Goal: Information Seeking & Learning: Learn about a topic

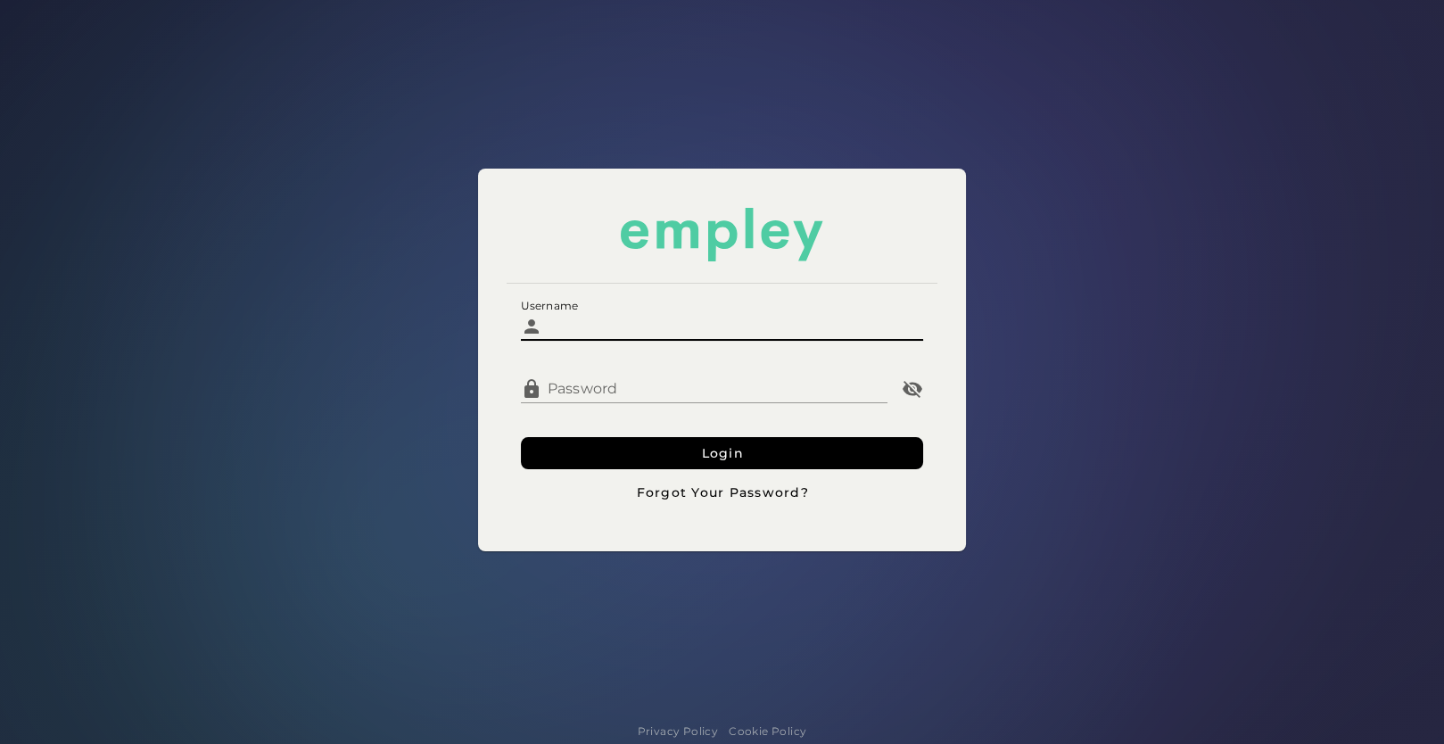
click at [592, 326] on input "Username" at bounding box center [733, 319] width 382 height 43
type input "**********"
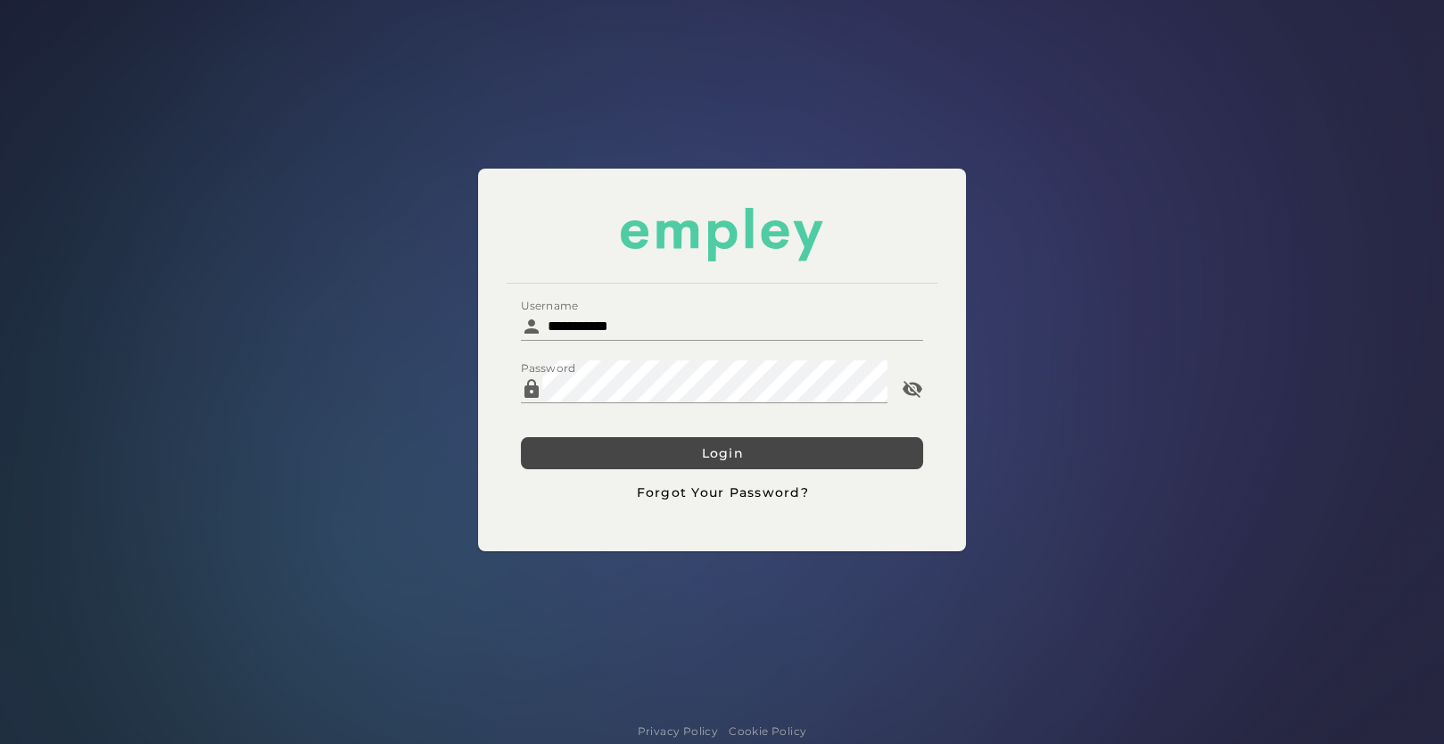
click at [623, 457] on button "Login" at bounding box center [722, 453] width 403 height 32
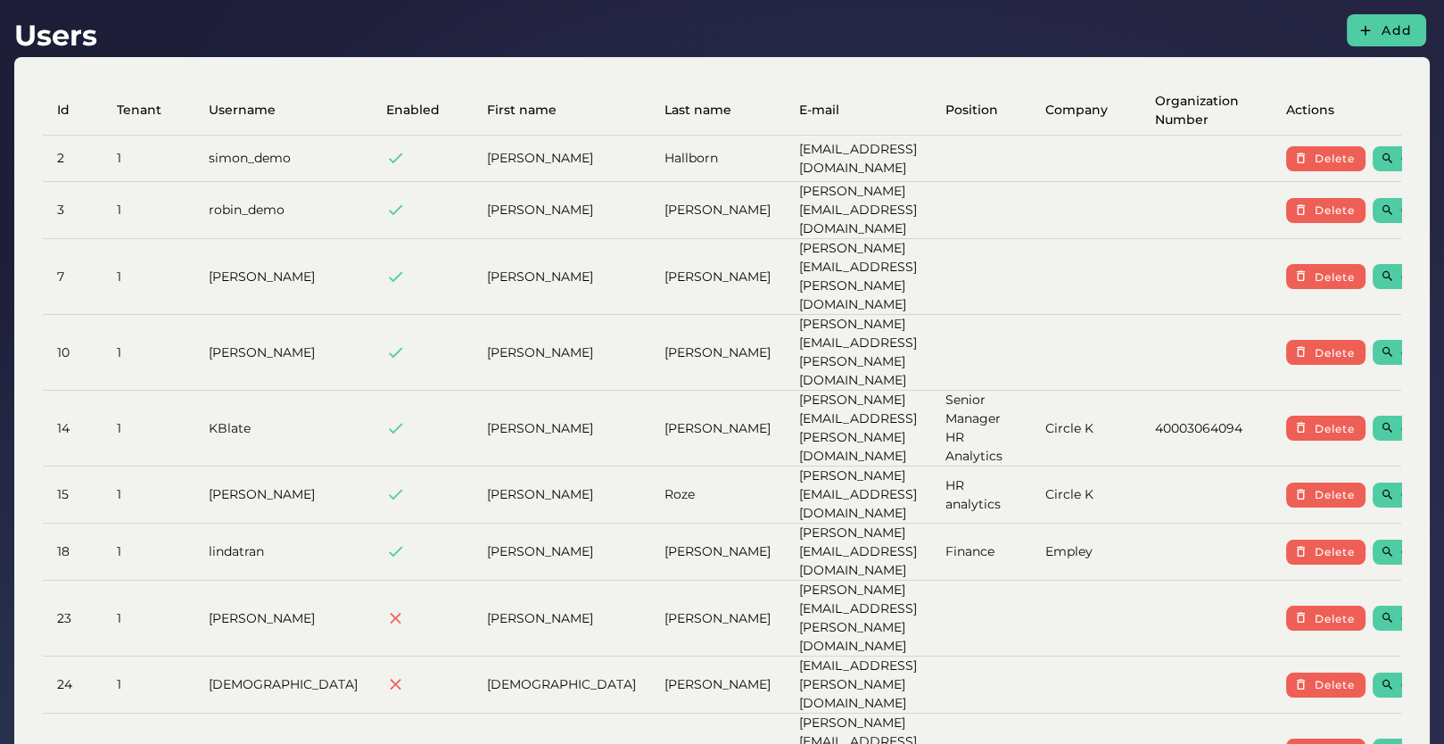
scroll to position [20, 0]
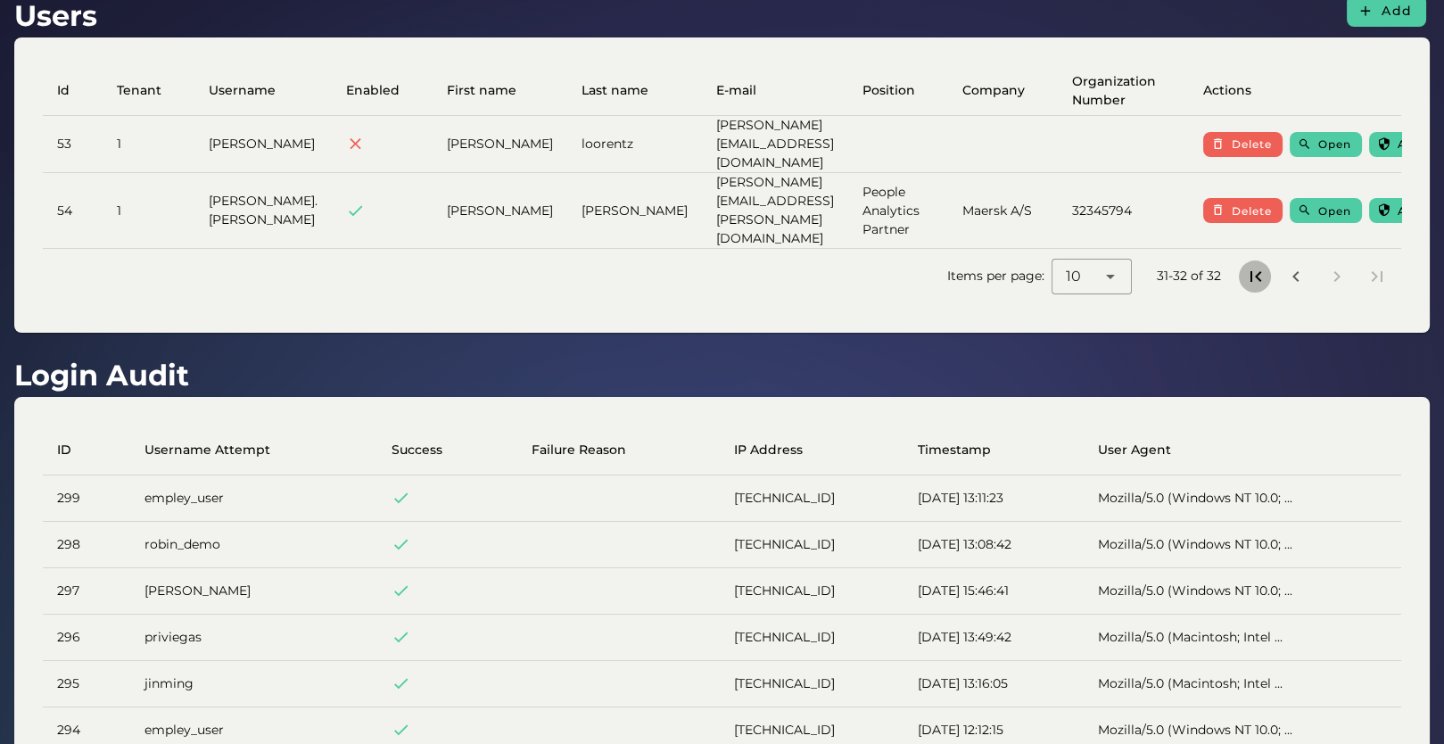
click at [1244, 266] on icon "First page" at bounding box center [1254, 276] width 21 height 21
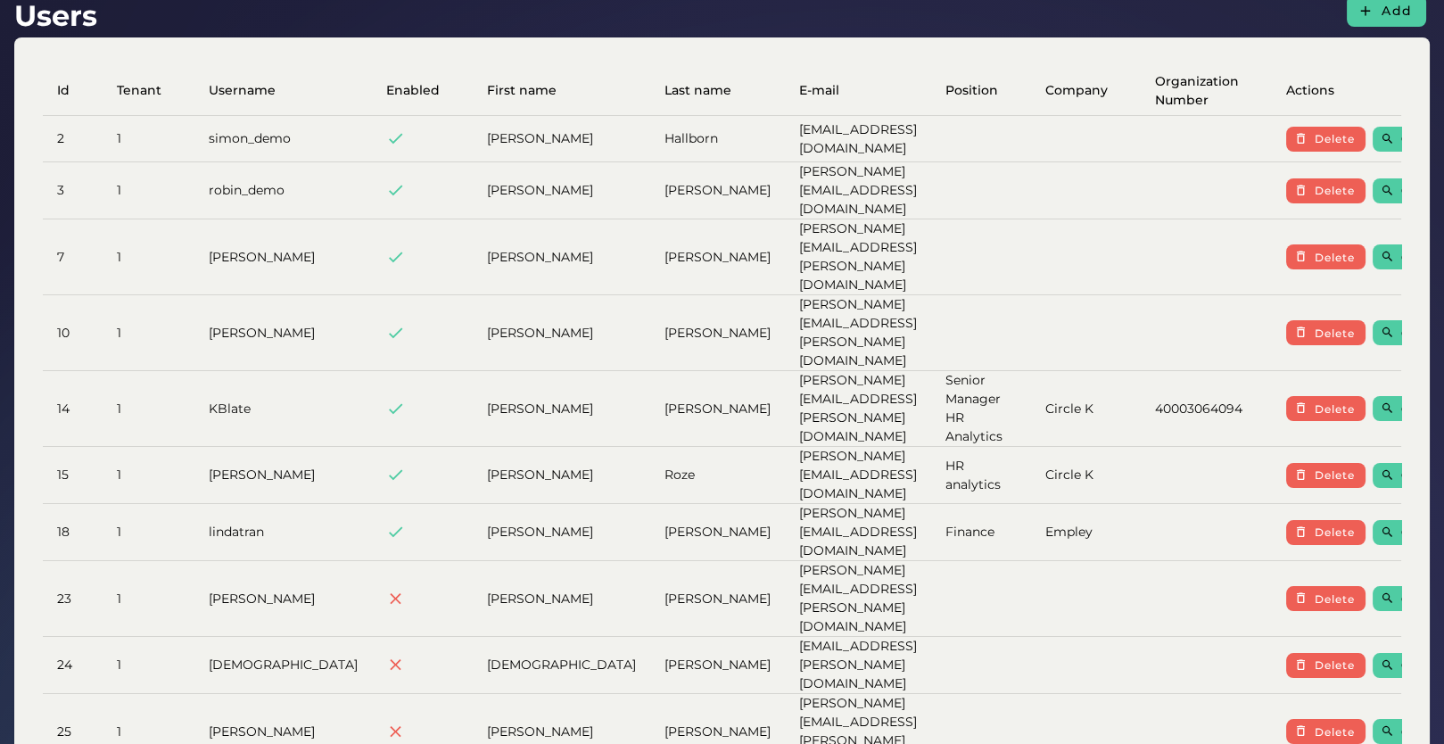
click at [1037, 244] on td at bounding box center [1086, 257] width 110 height 76
click at [1373, 189] on button "Open" at bounding box center [1409, 190] width 72 height 25
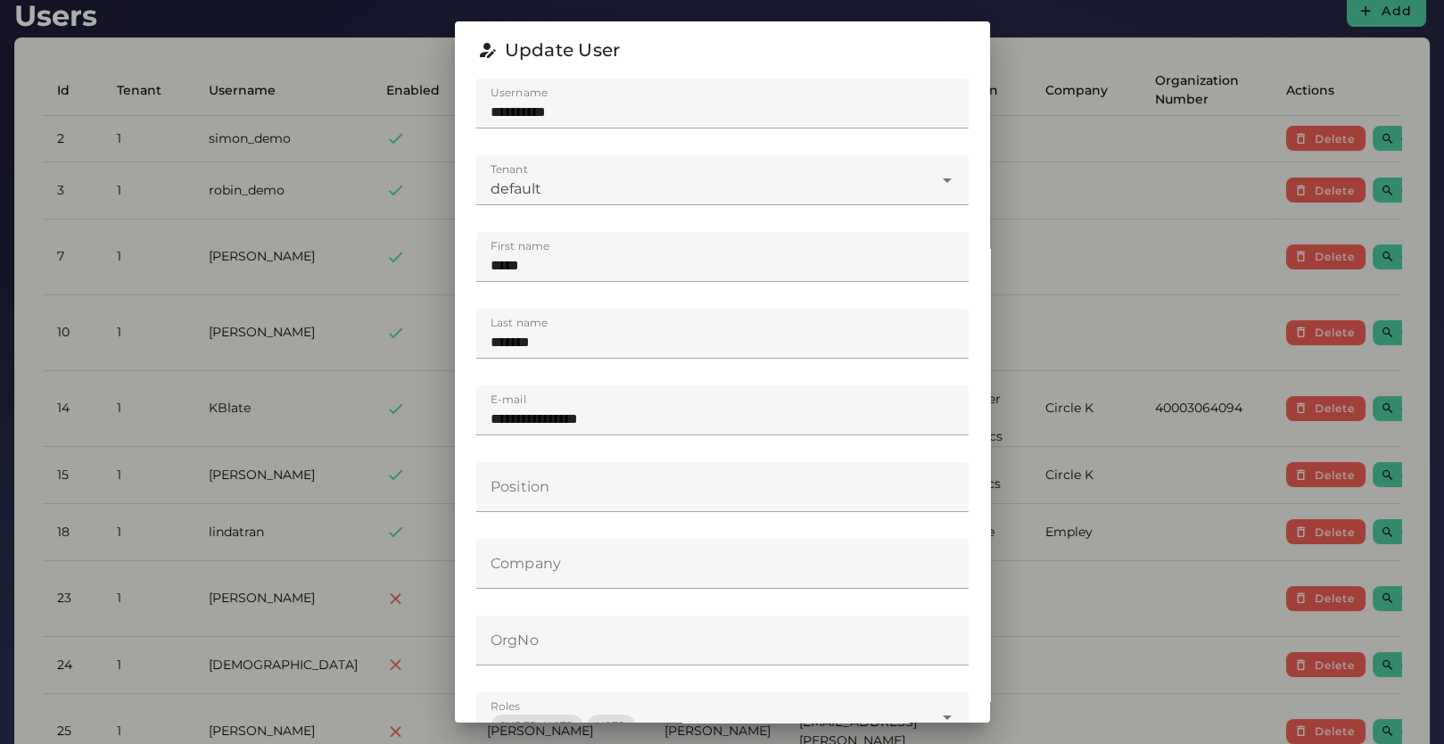
scroll to position [299, 0]
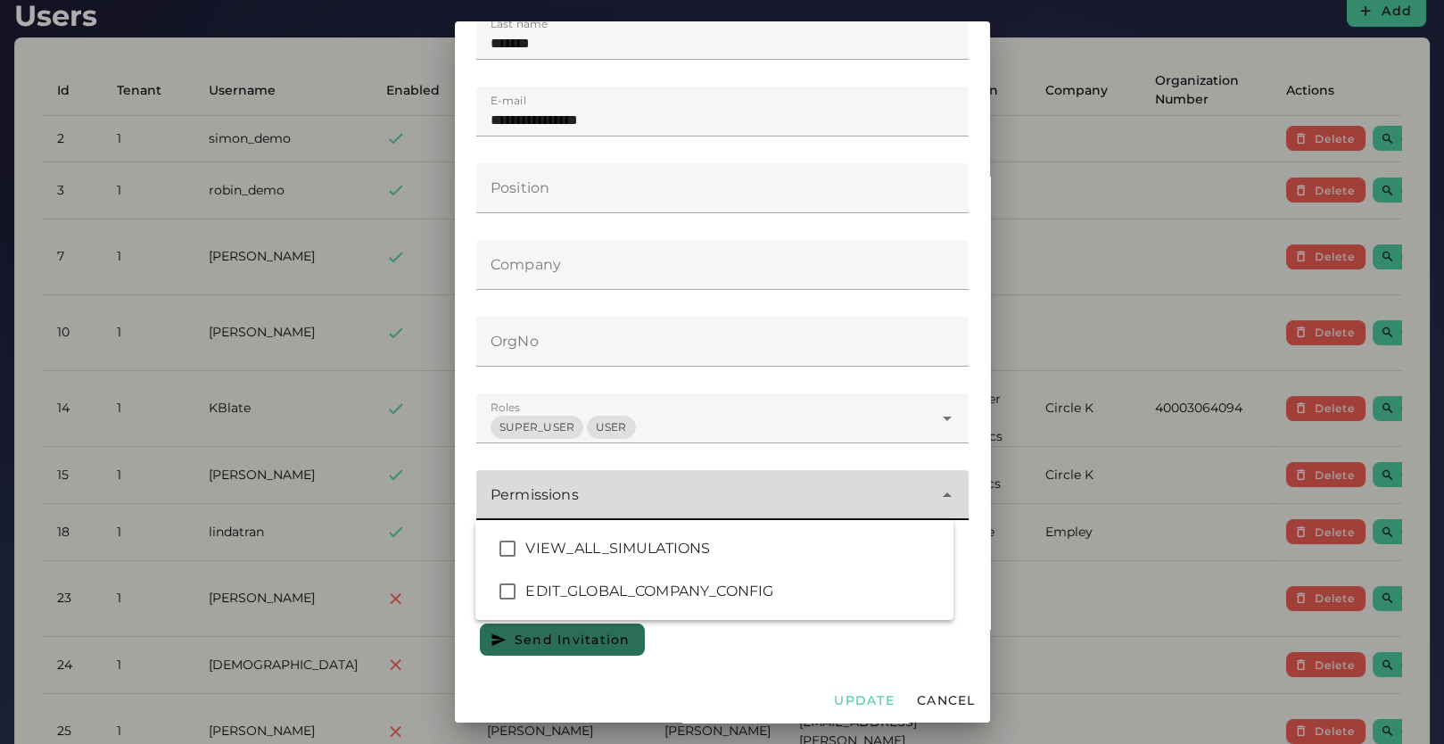
click at [849, 503] on div at bounding box center [704, 495] width 457 height 50
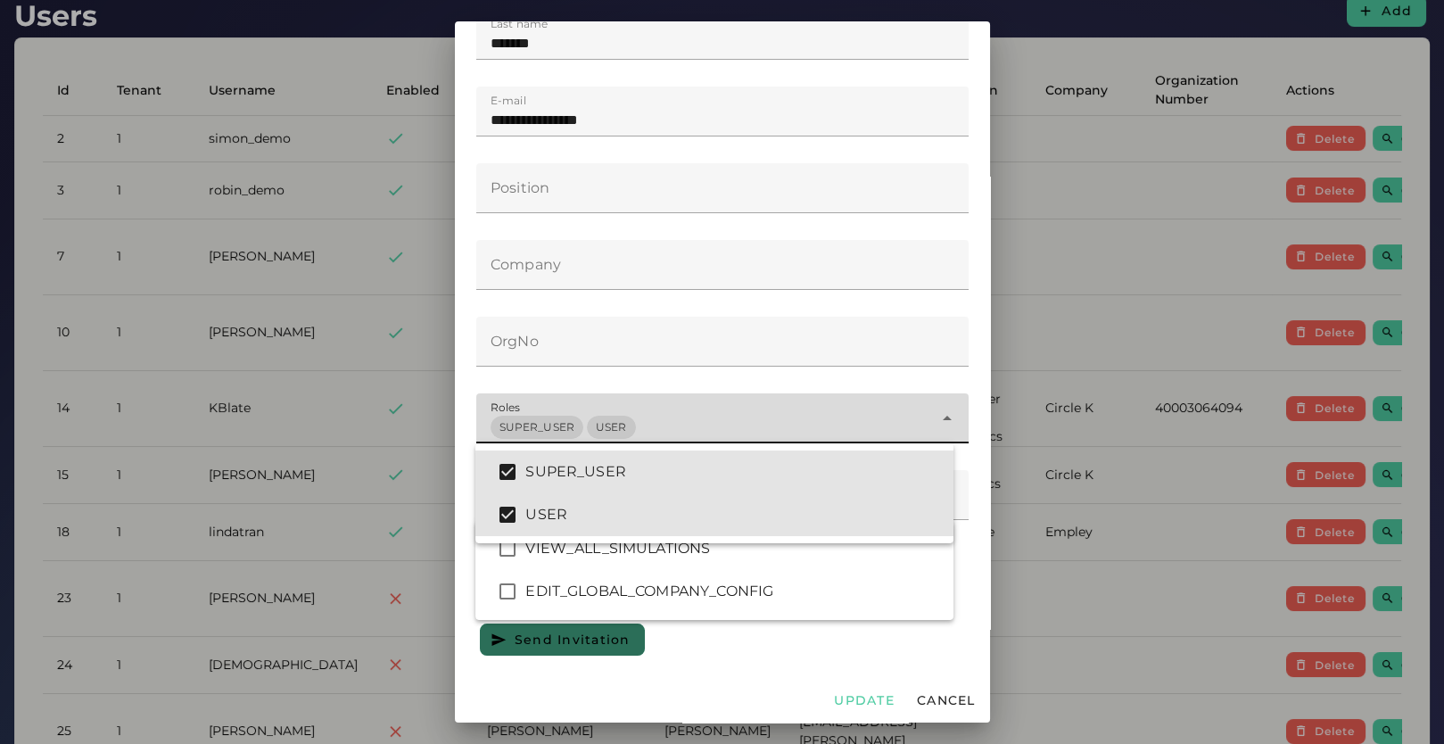
click at [830, 424] on div "SUPER_USER USER ****" at bounding box center [704, 418] width 457 height 50
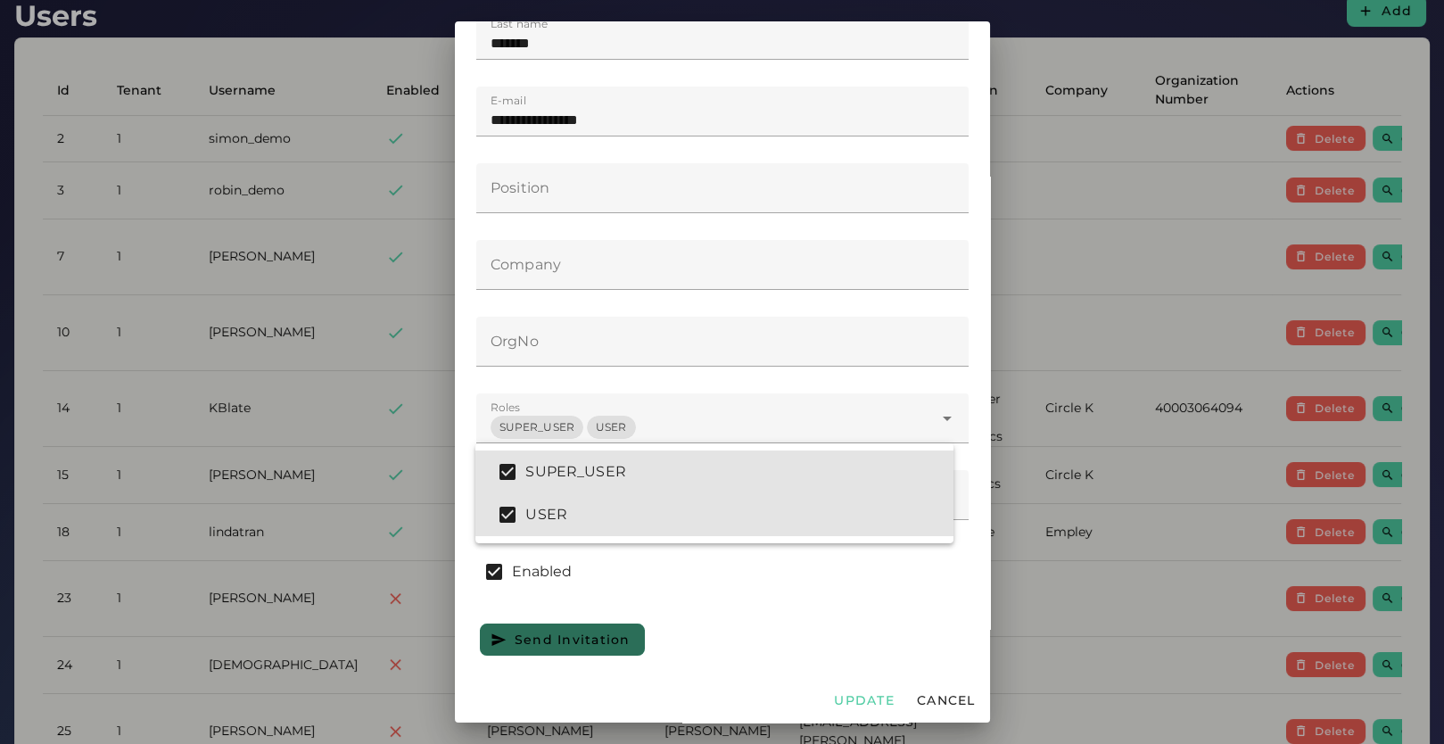
click at [1072, 407] on div at bounding box center [722, 372] width 1444 height 744
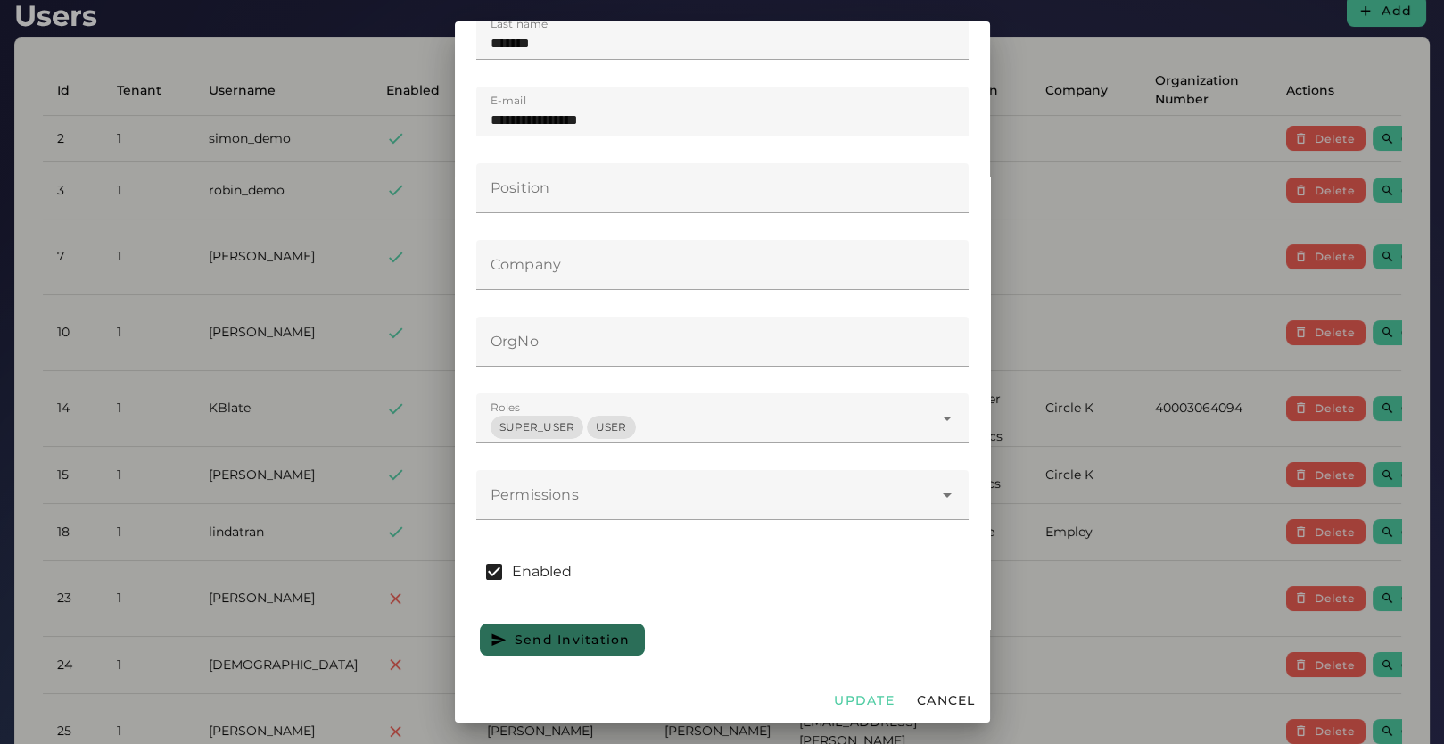
click at [1039, 417] on div at bounding box center [722, 372] width 1444 height 744
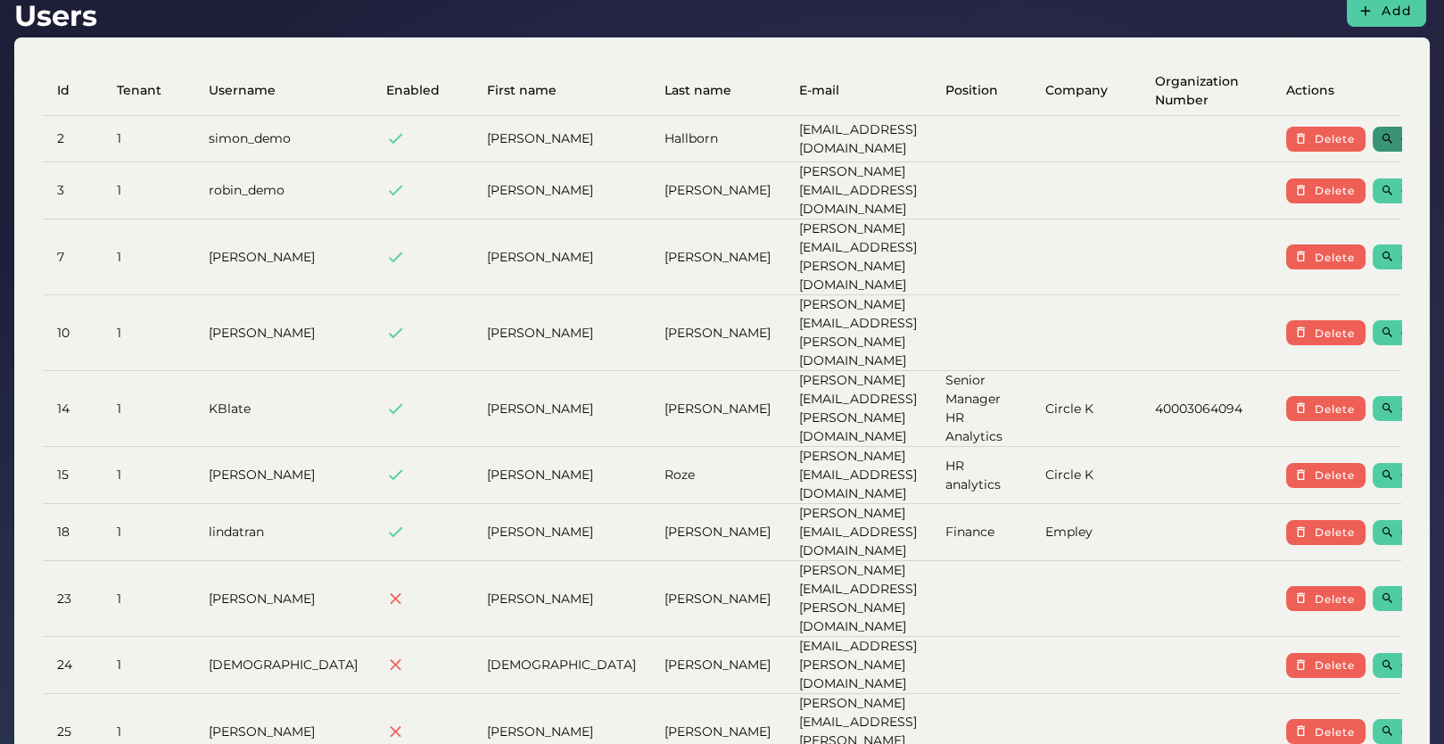
click at [1400, 139] on span "Open" at bounding box center [1417, 138] width 34 height 13
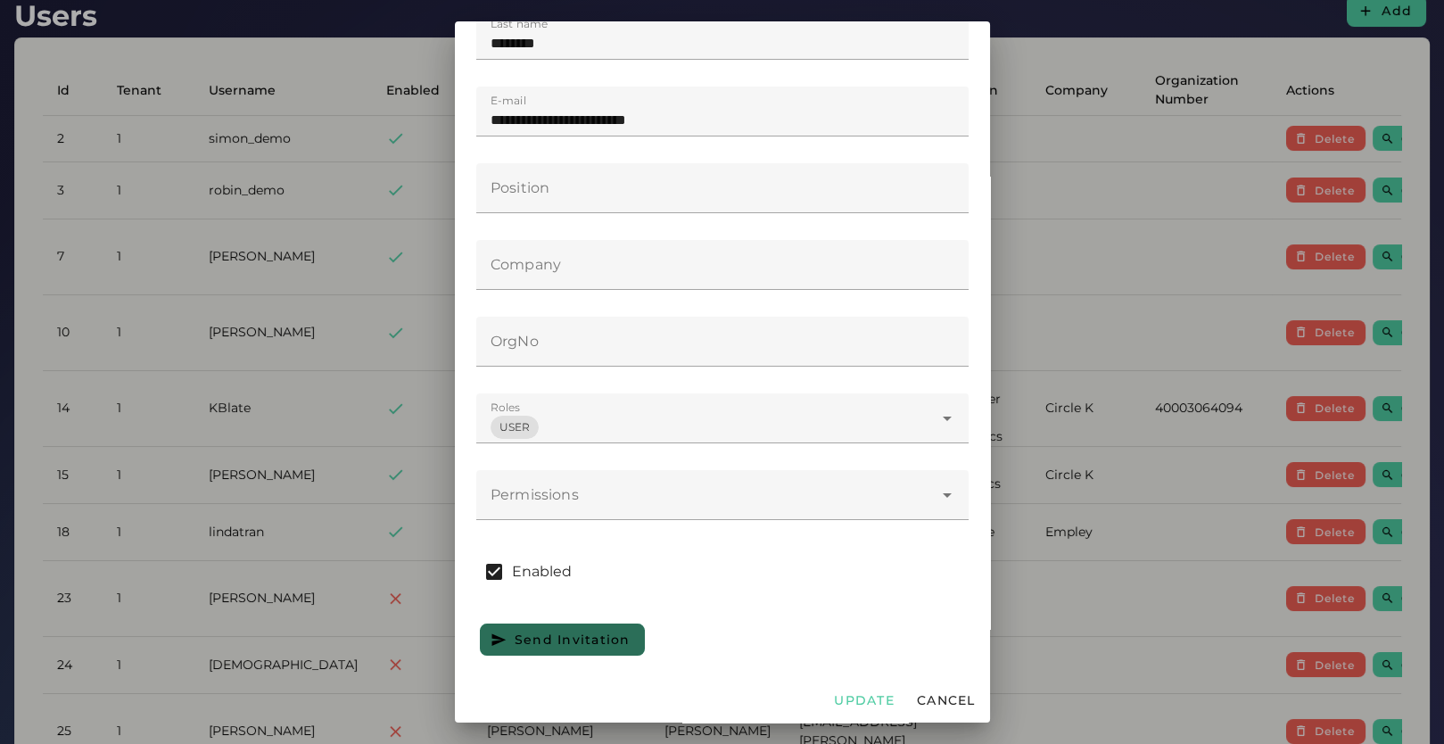
scroll to position [252, 0]
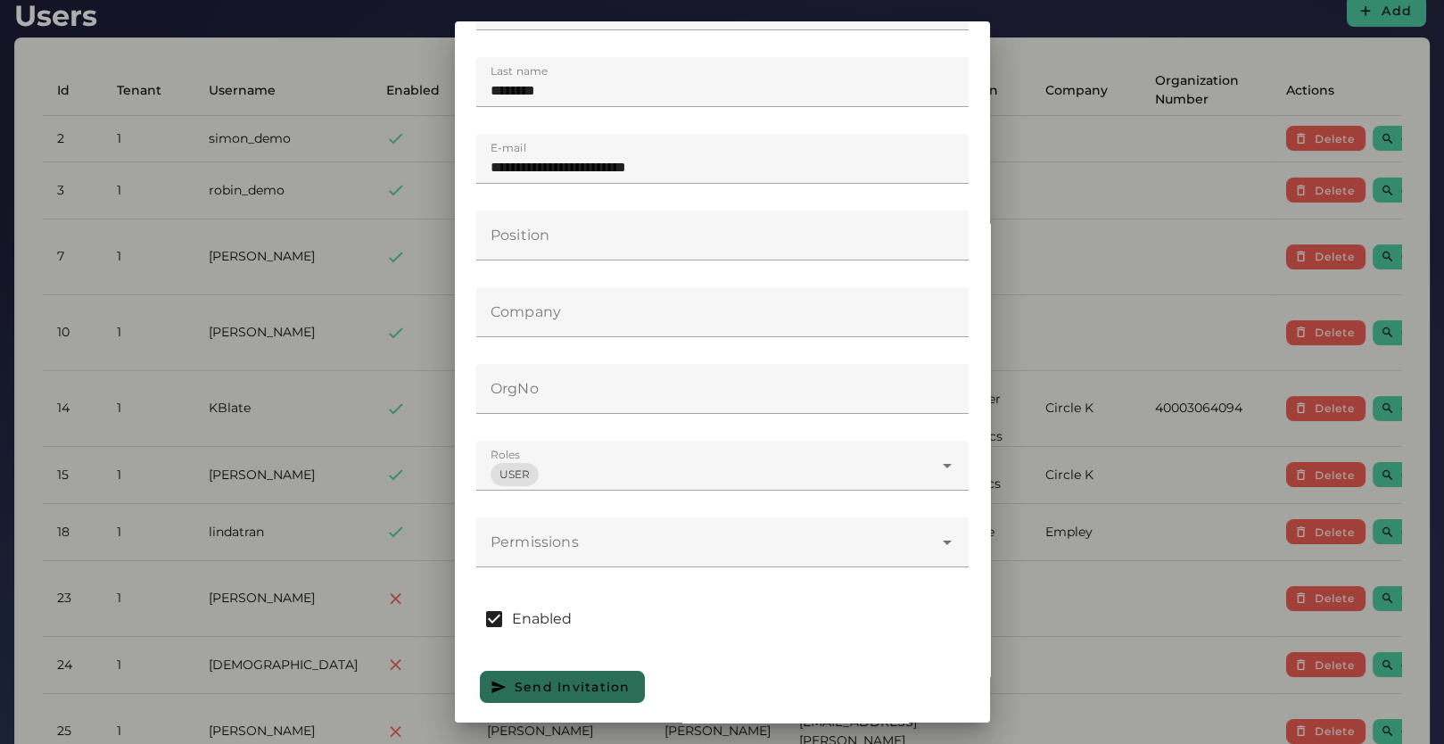
click at [727, 472] on div "USER *" at bounding box center [704, 466] width 457 height 50
click at [1071, 327] on div at bounding box center [722, 372] width 1444 height 744
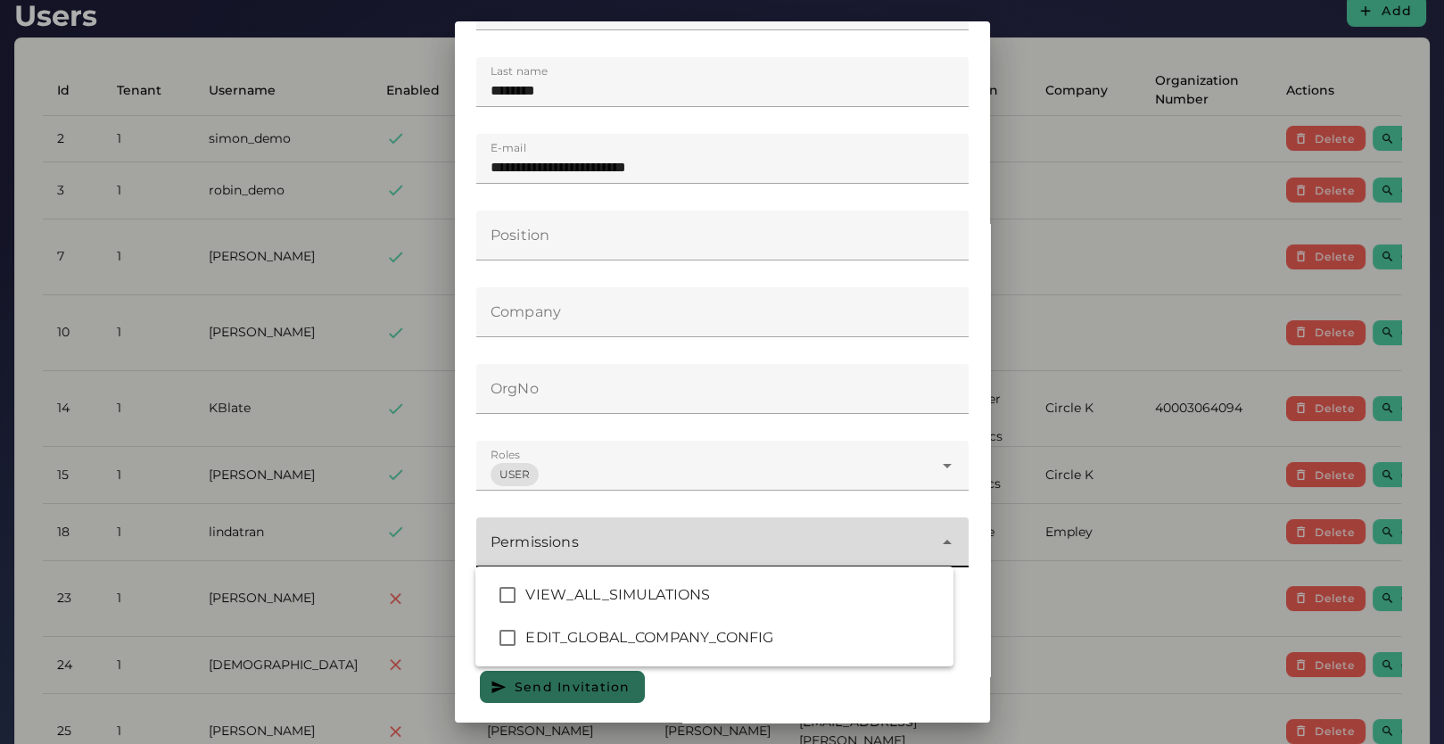
click at [825, 537] on div at bounding box center [704, 542] width 457 height 50
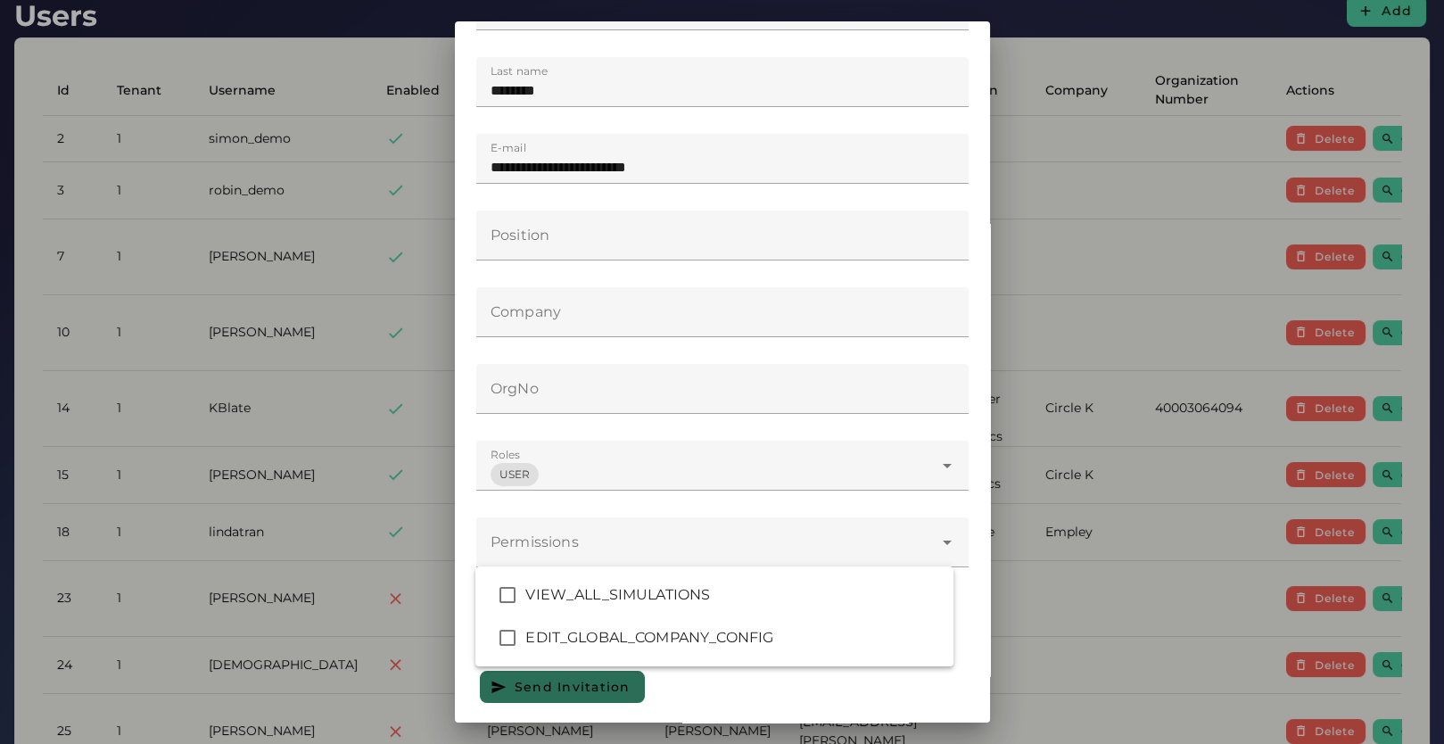
click at [1038, 342] on div at bounding box center [722, 372] width 1444 height 744
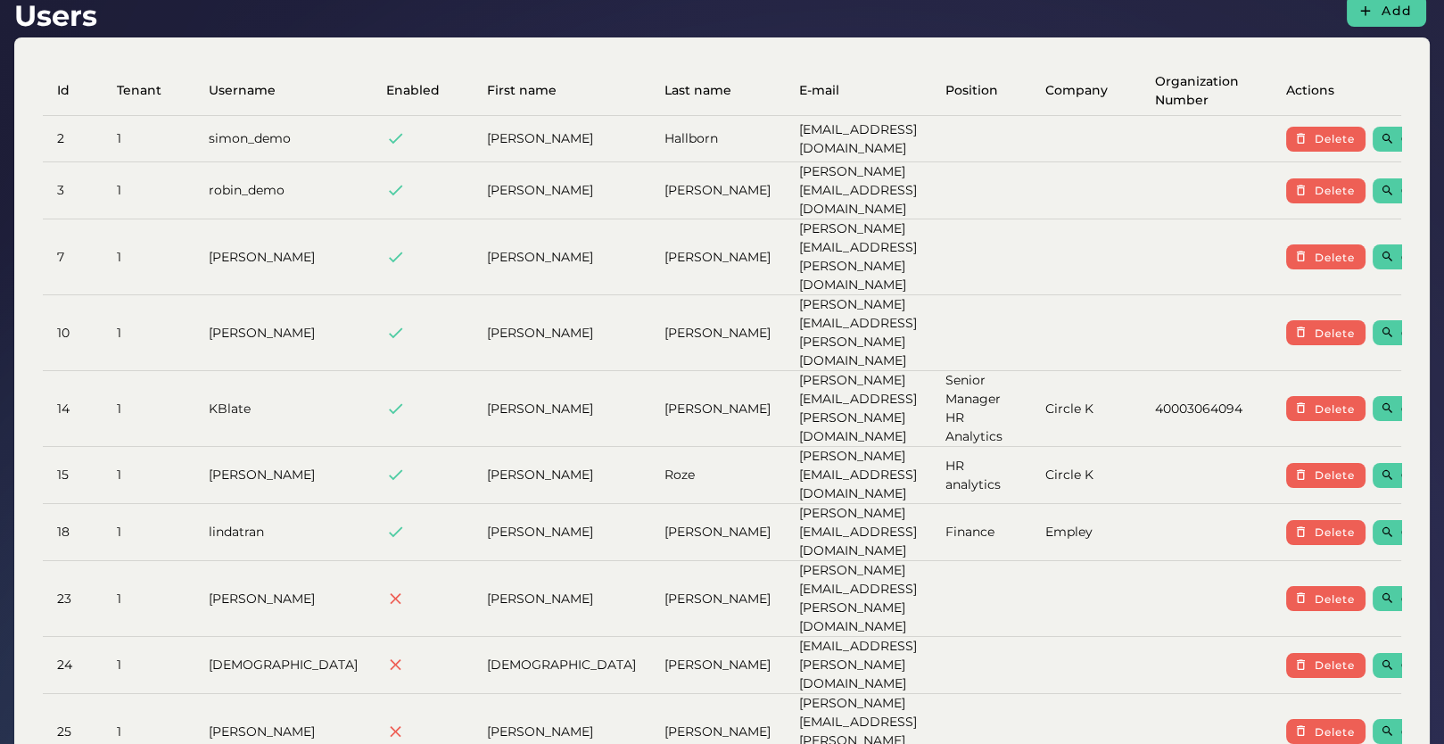
click at [1038, 371] on td "Circle K" at bounding box center [1086, 409] width 110 height 76
click at [1400, 184] on span "Open" at bounding box center [1417, 190] width 34 height 13
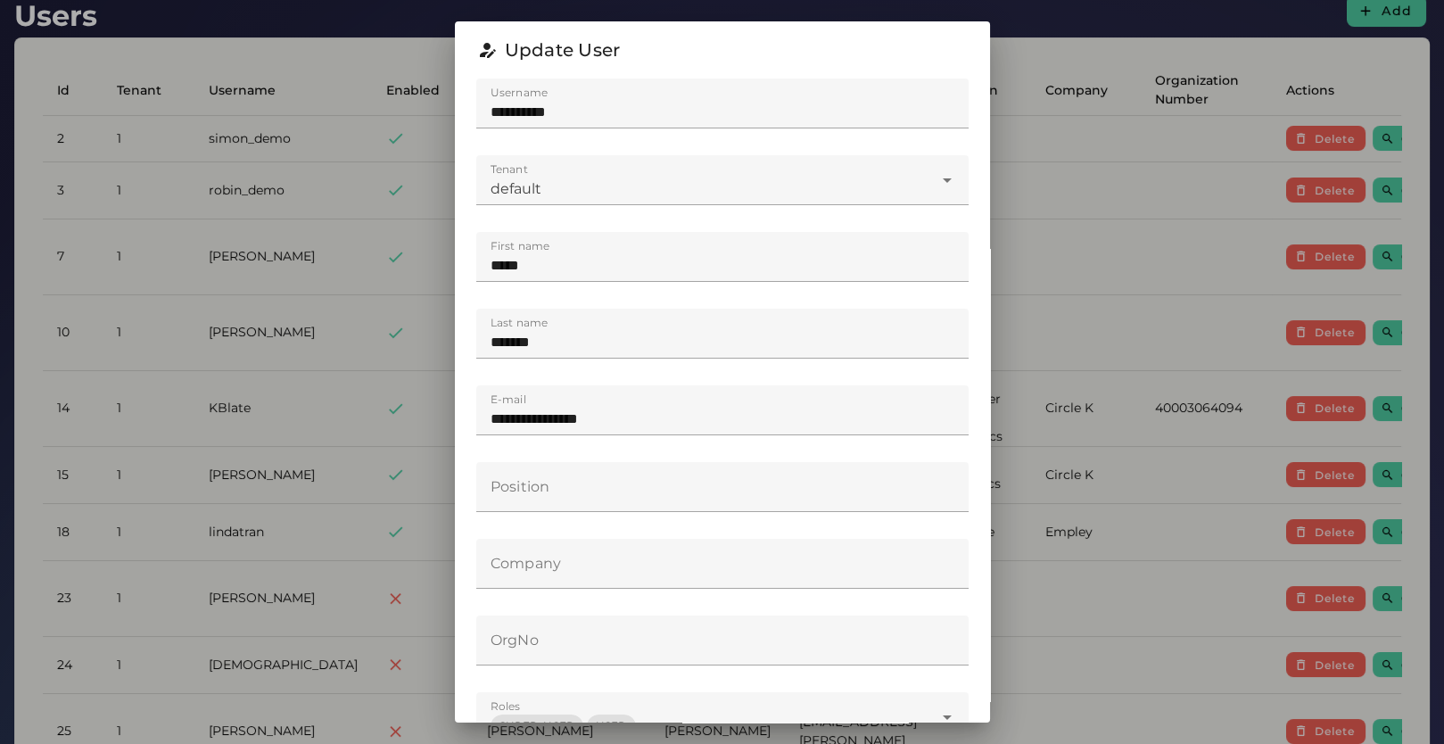
scroll to position [299, 0]
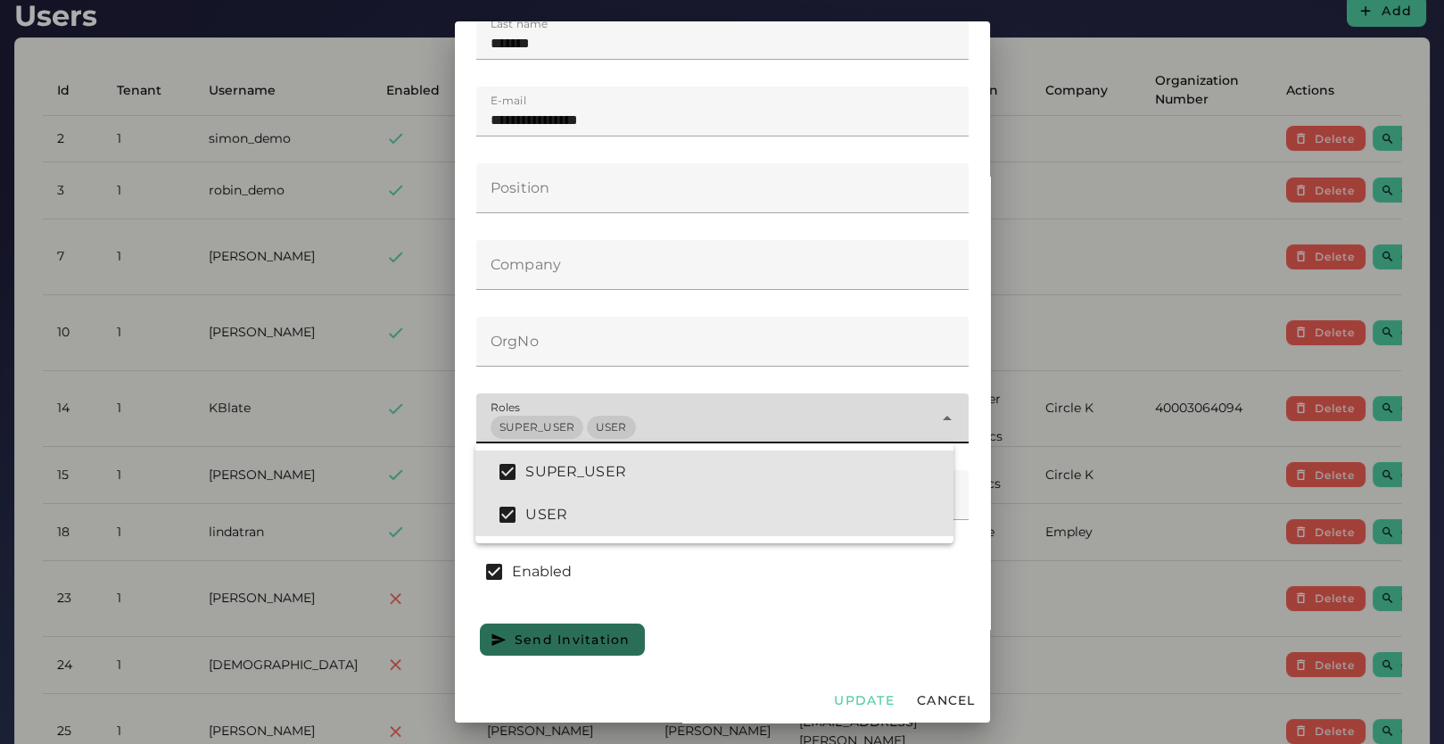
click at [691, 426] on div "SUPER_USER USER ****" at bounding box center [704, 418] width 457 height 50
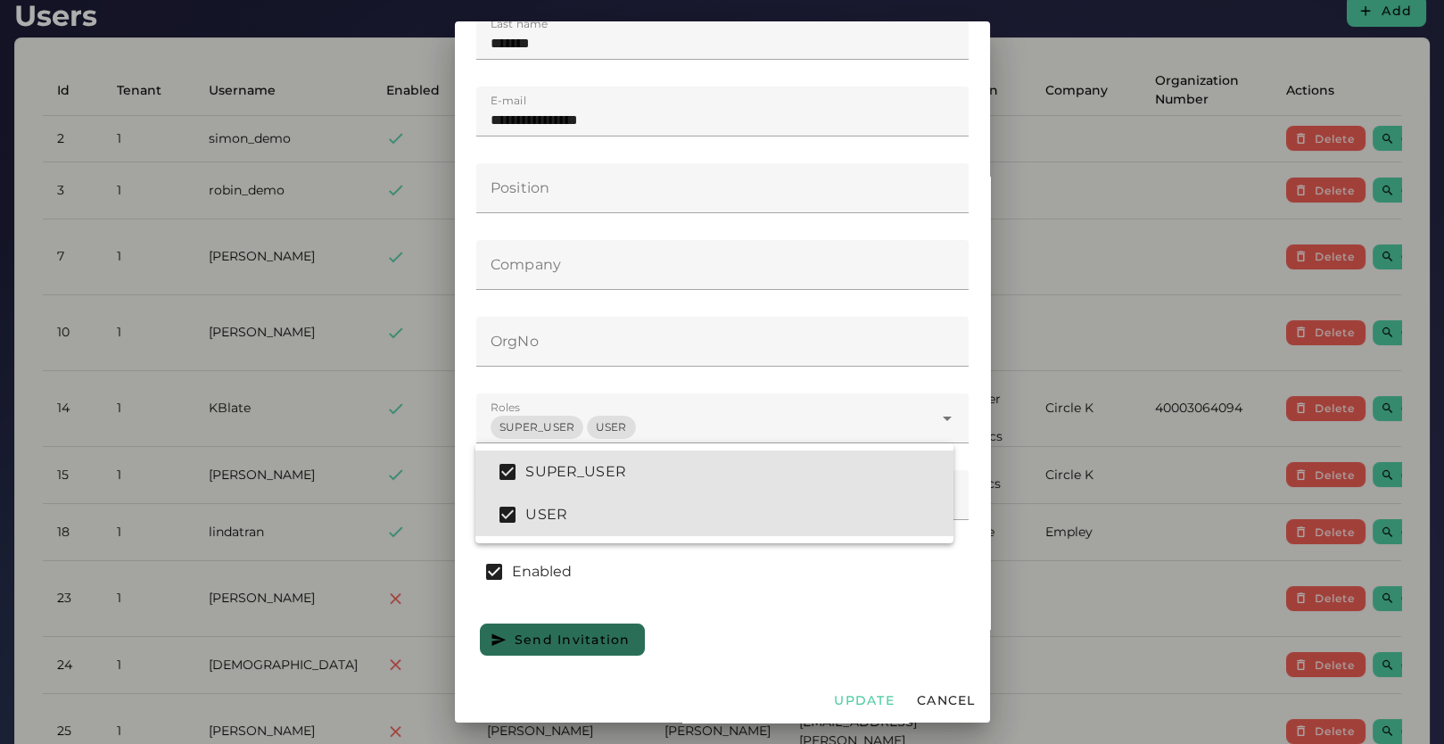
click at [785, 606] on div at bounding box center [722, 610] width 492 height 12
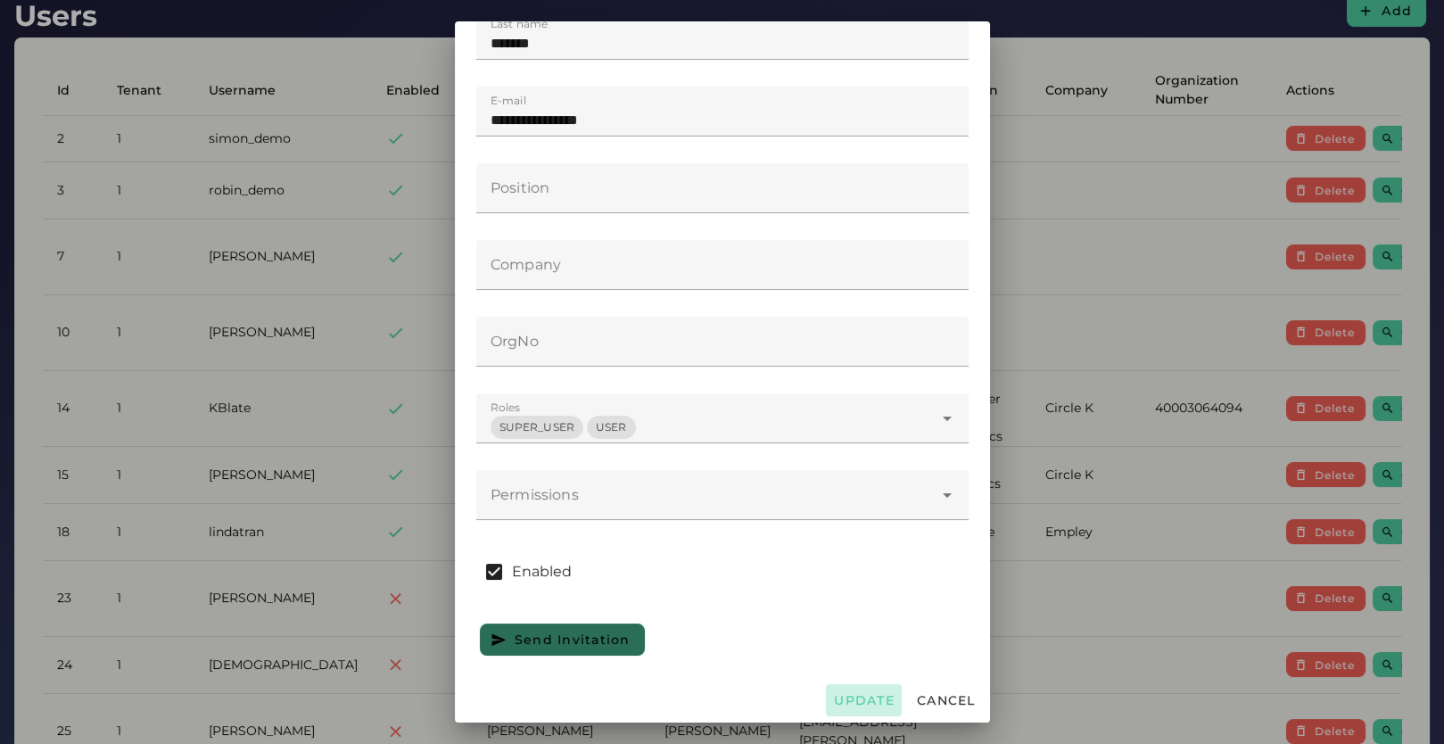
click at [852, 697] on span "Update" at bounding box center [864, 700] width 62 height 16
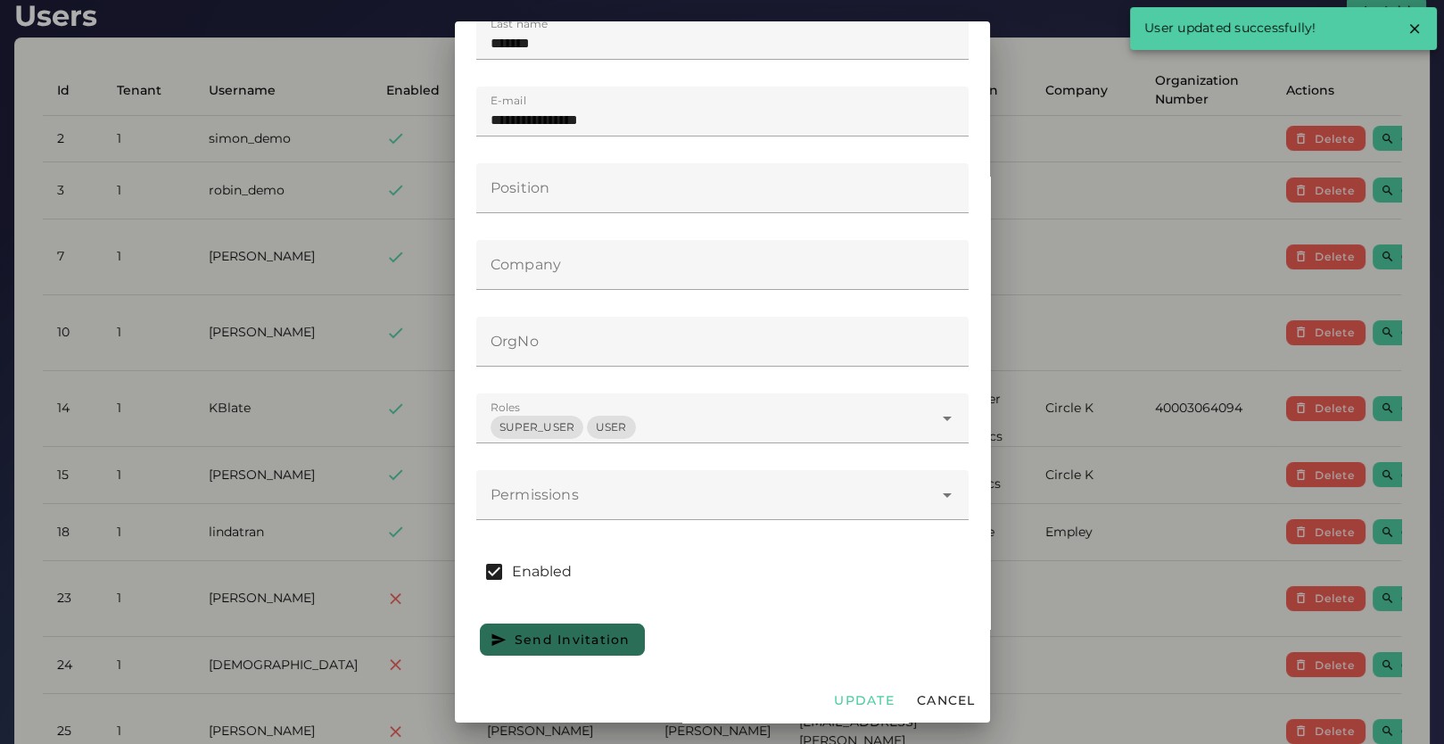
click at [1069, 572] on div at bounding box center [722, 372] width 1444 height 744
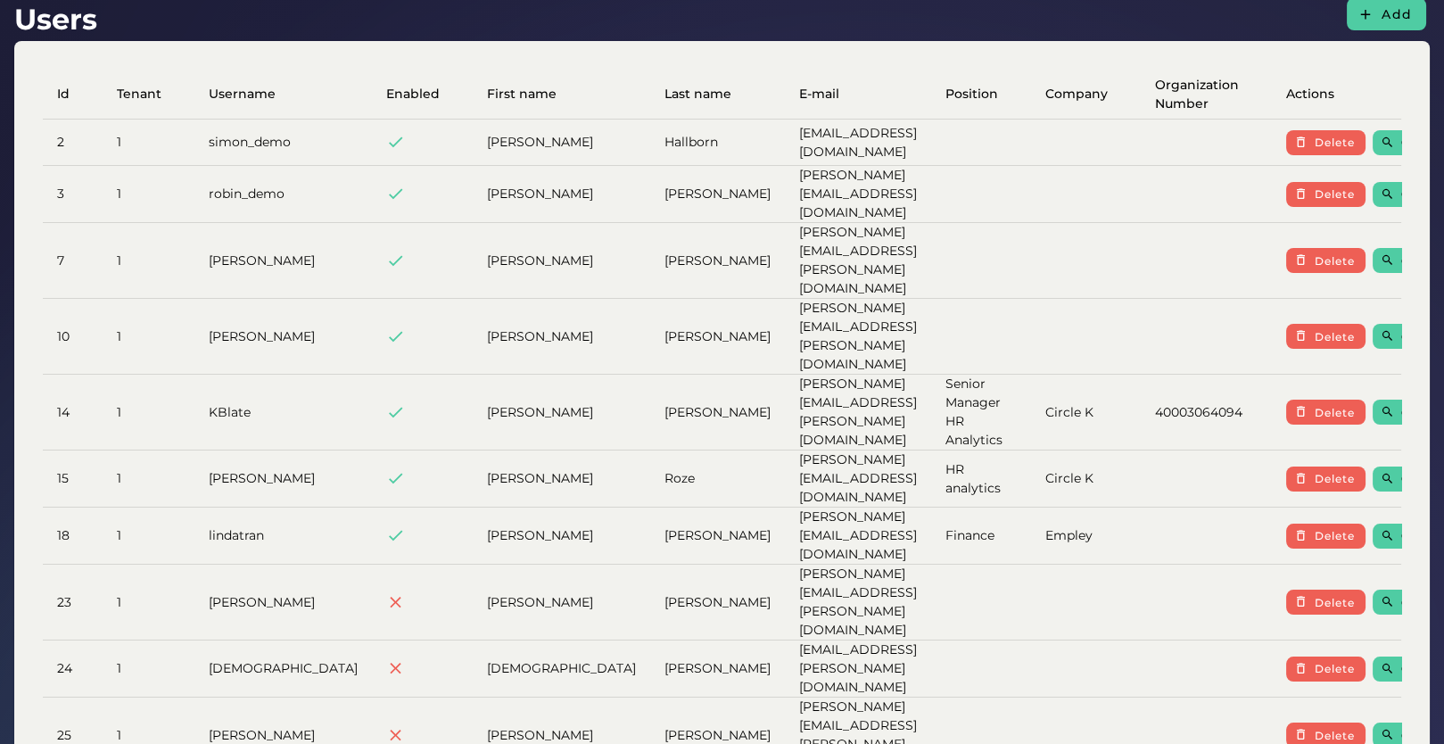
scroll to position [18, 0]
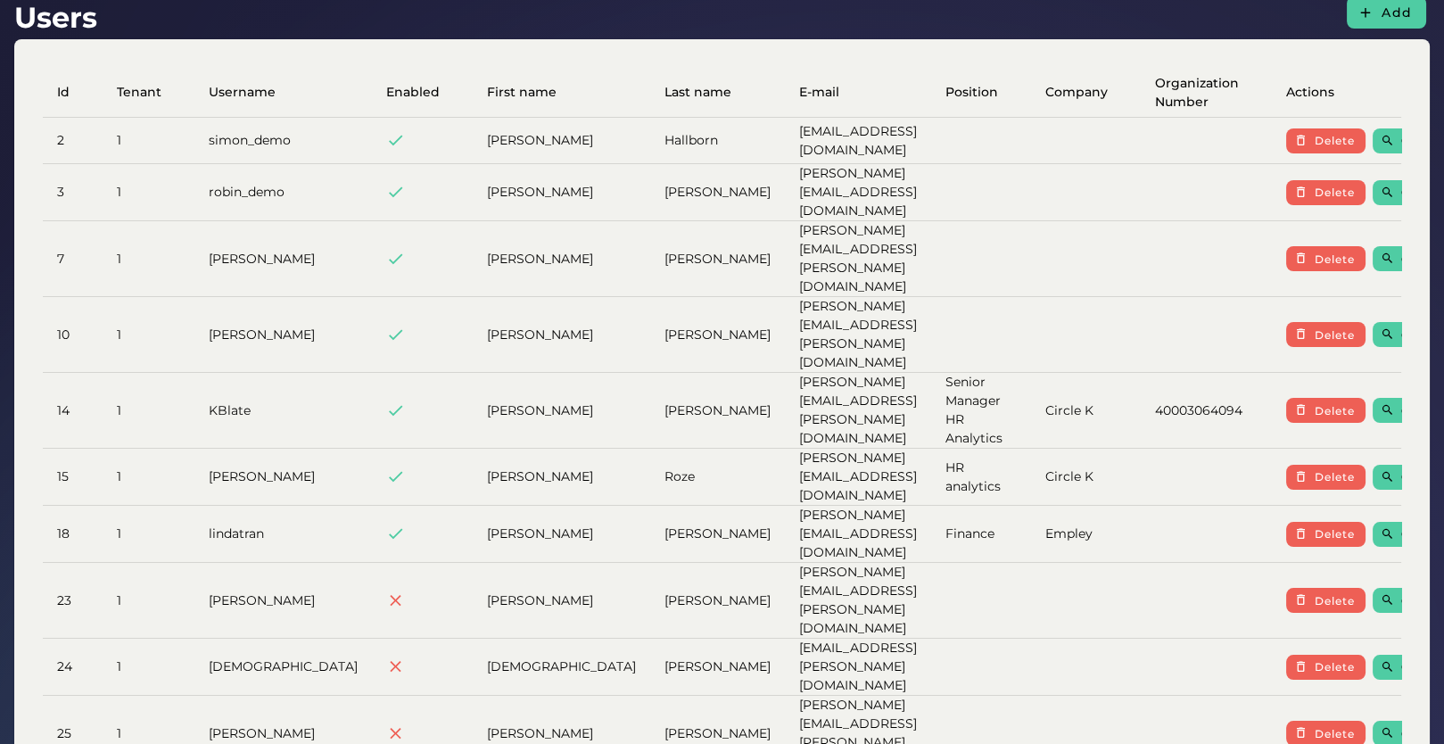
click at [1062, 297] on td at bounding box center [1086, 335] width 110 height 76
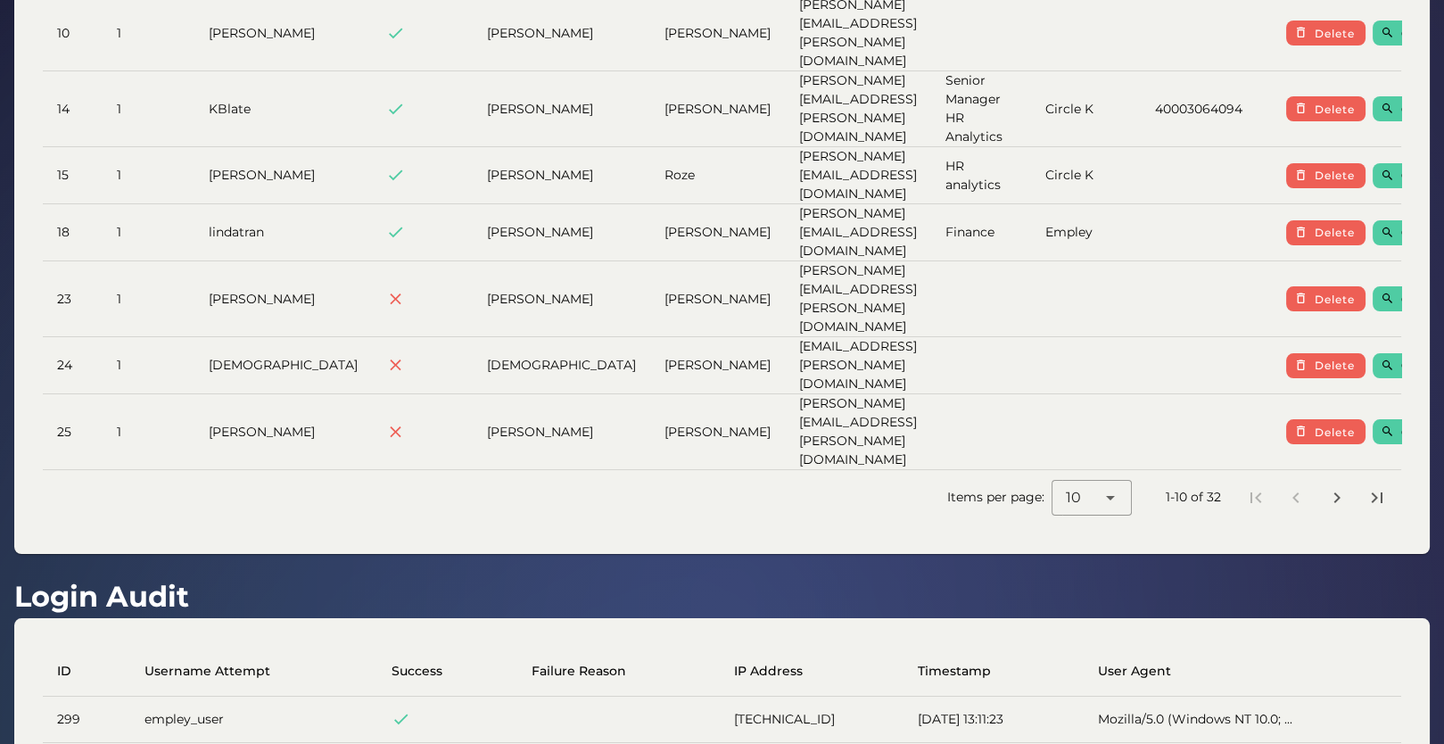
scroll to position [0, 0]
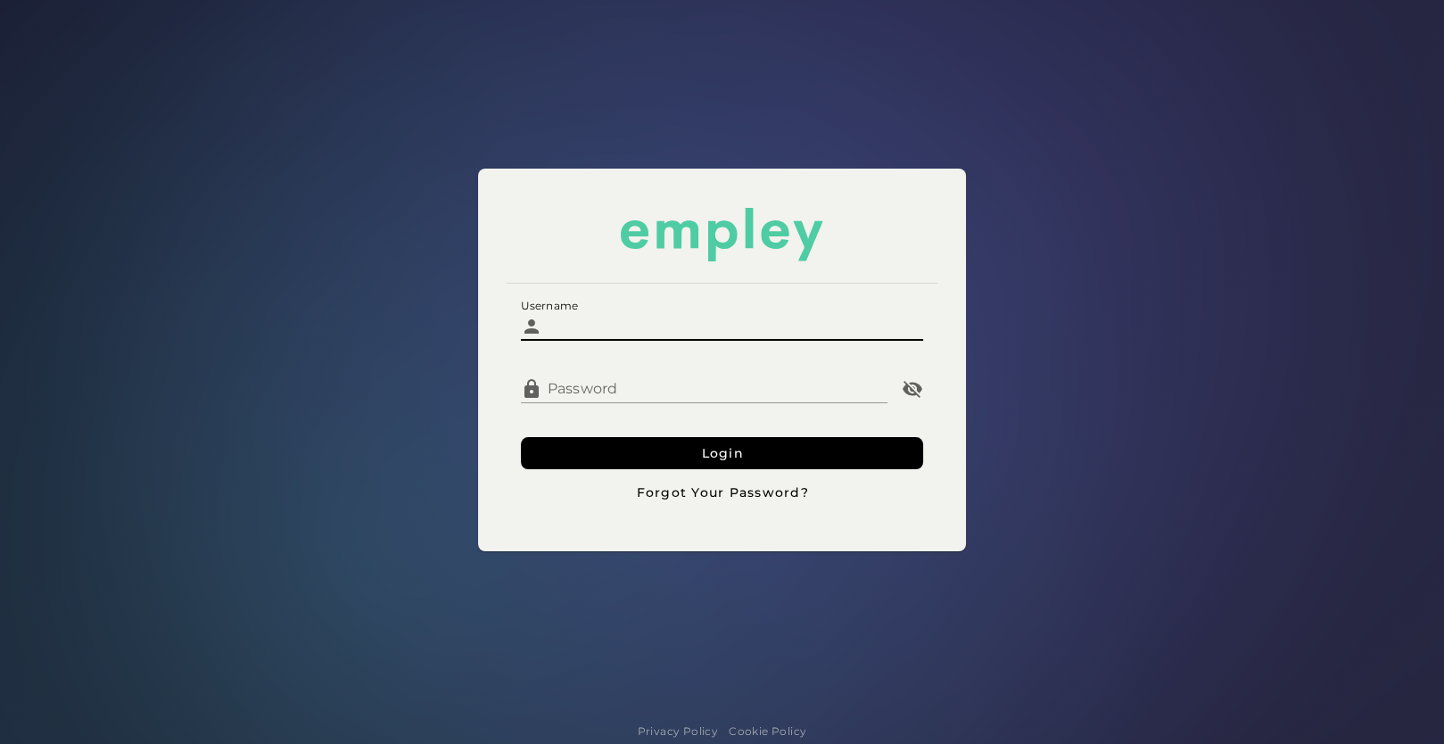
click at [600, 340] on input "Username" at bounding box center [733, 319] width 382 height 43
type input "**********"
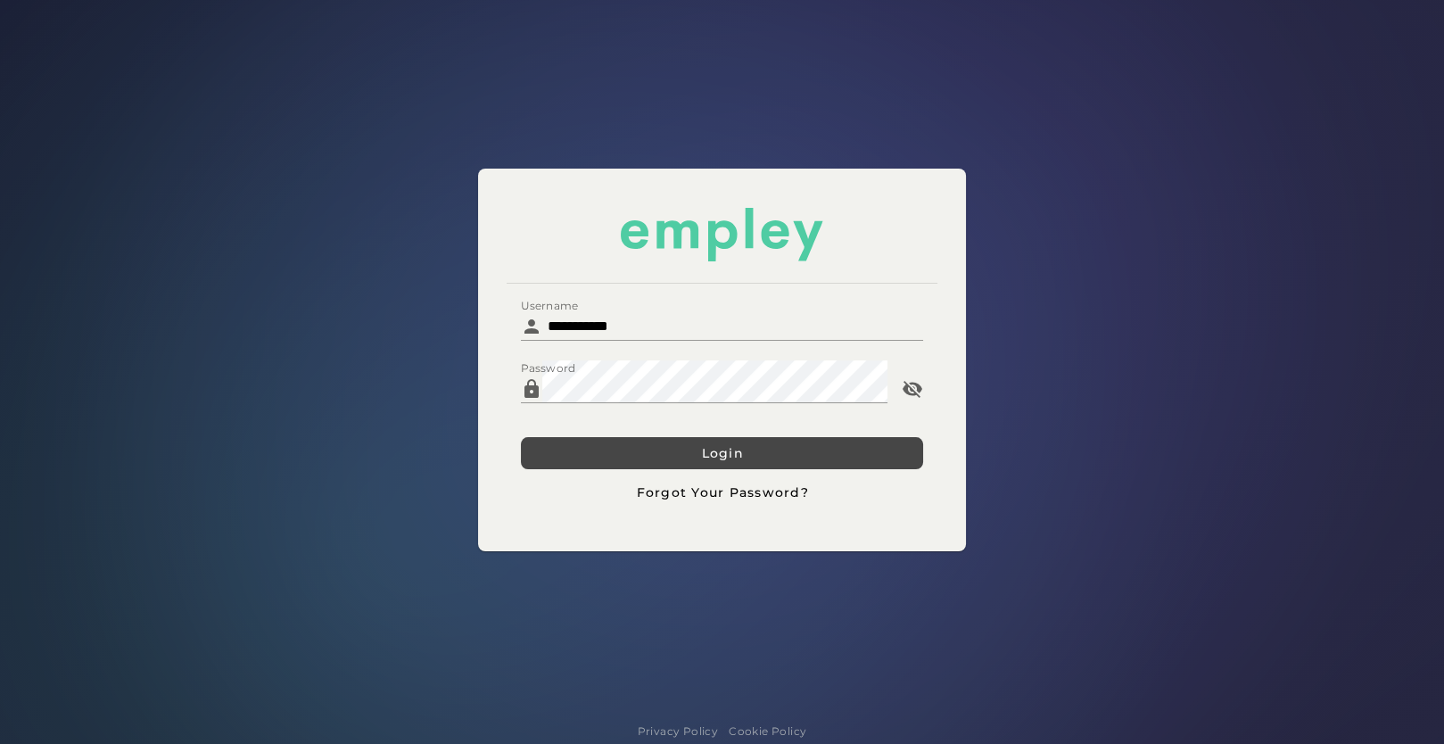
click at [667, 450] on button "Login" at bounding box center [722, 453] width 403 height 32
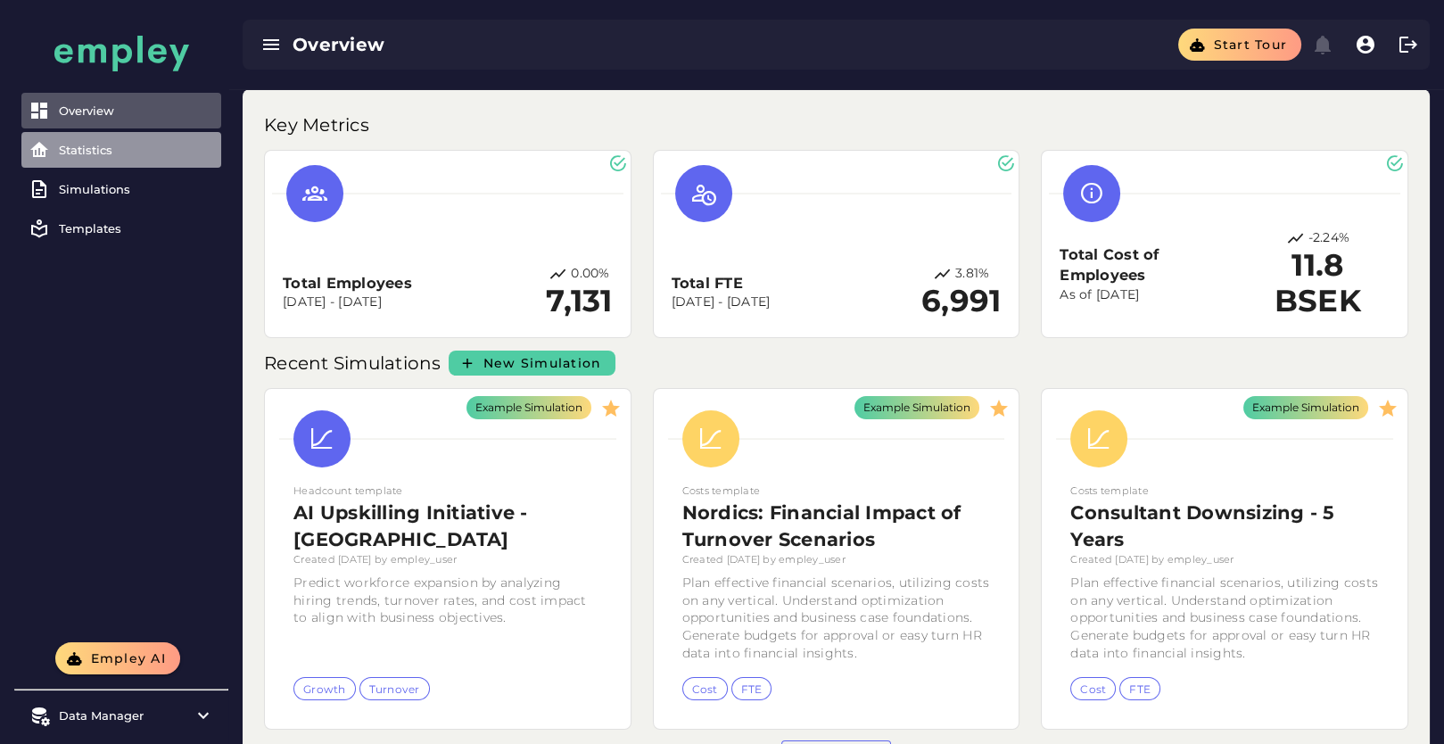
click at [112, 157] on link "Statistics" at bounding box center [121, 150] width 200 height 36
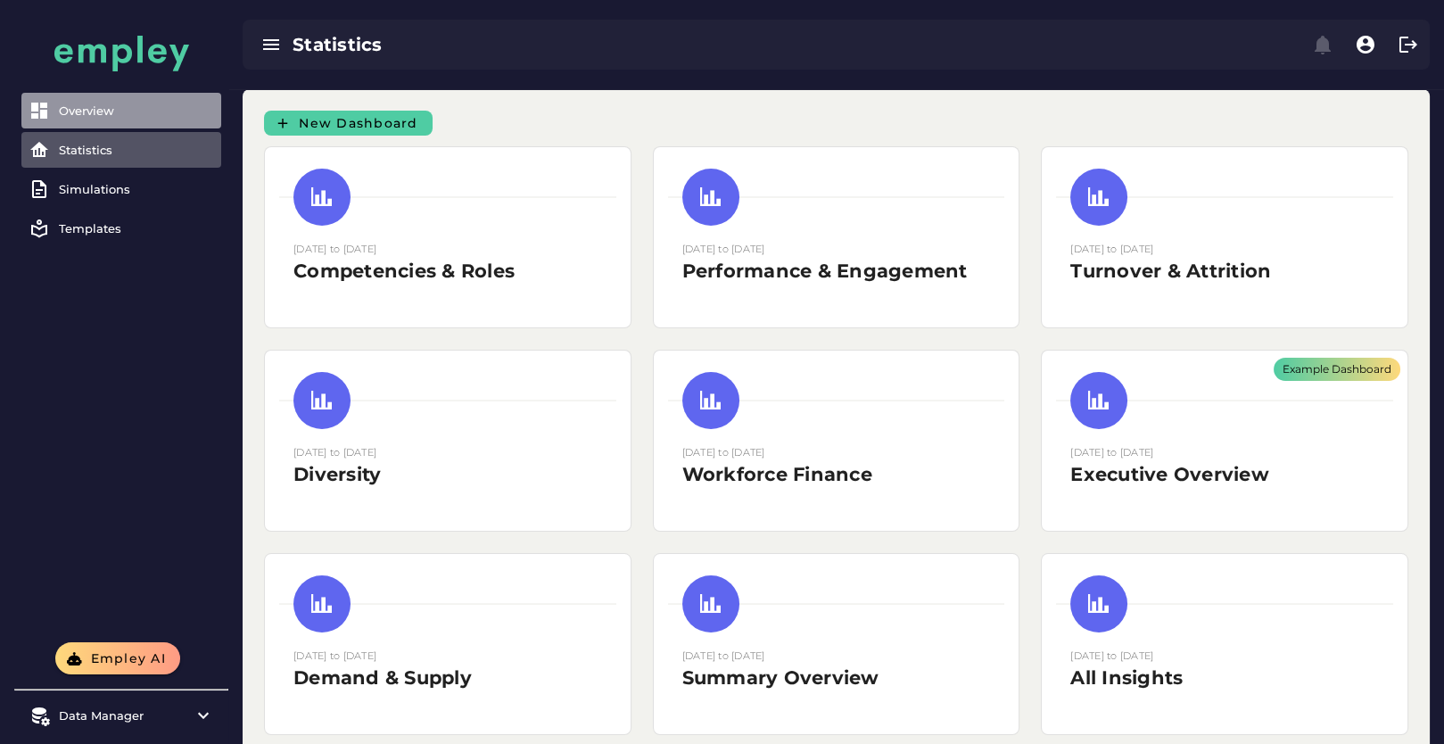
click at [119, 123] on link "Overview" at bounding box center [121, 111] width 200 height 36
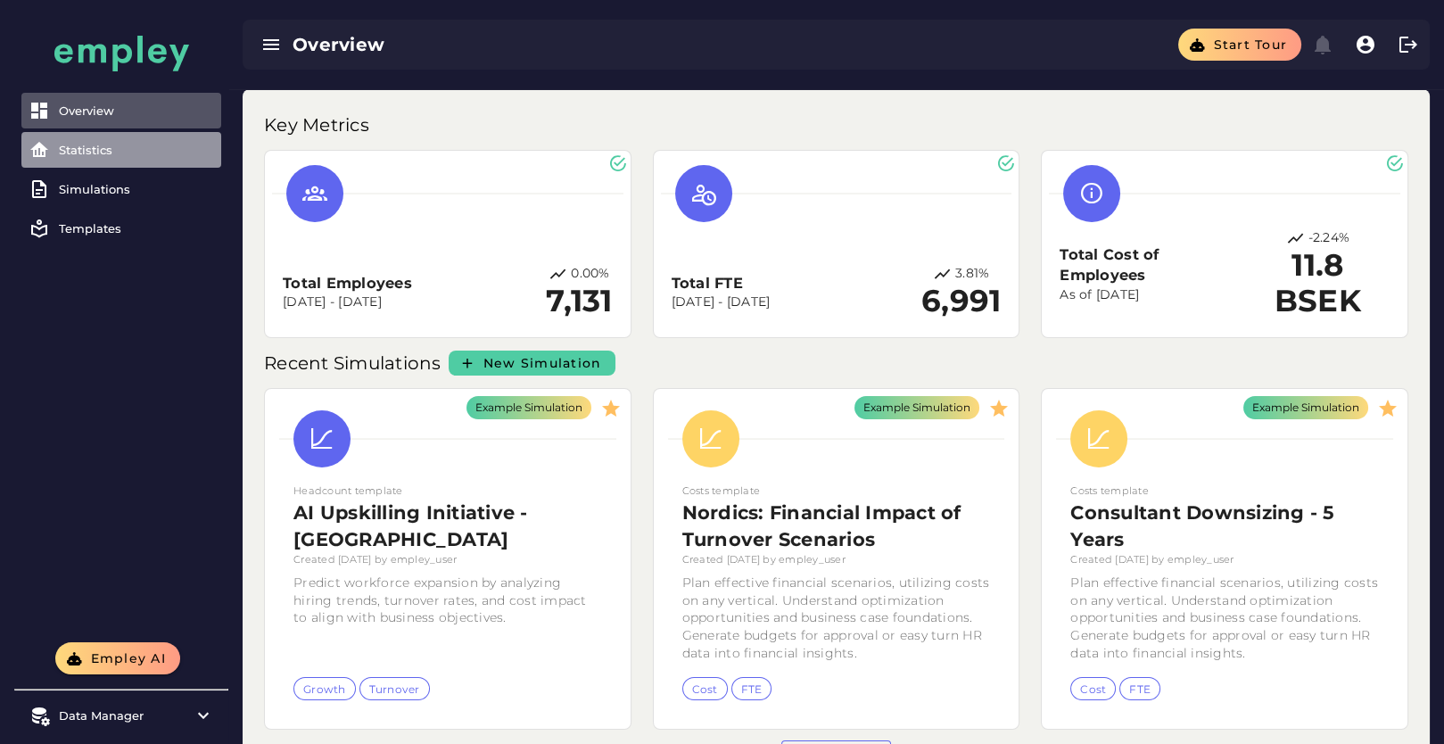
click at [102, 153] on div "Statistics" at bounding box center [136, 150] width 155 height 14
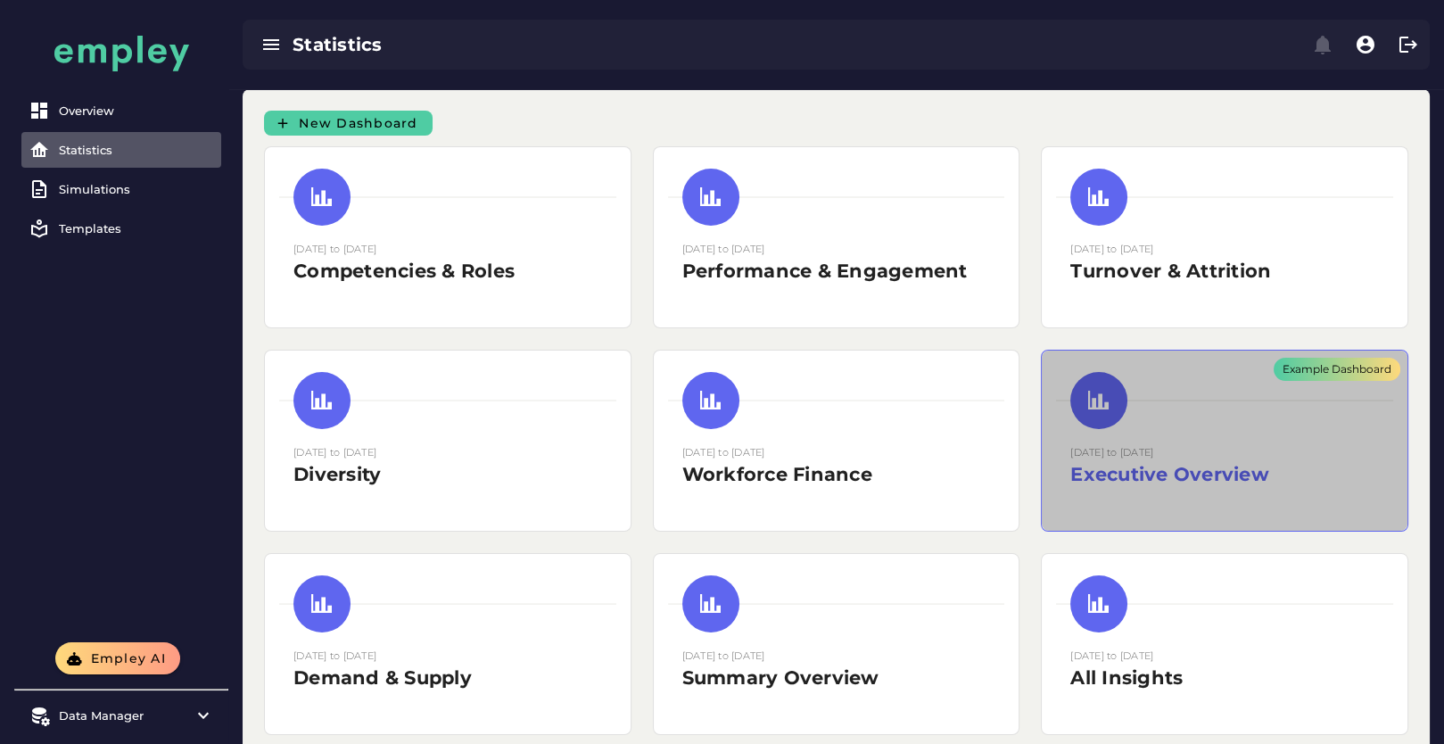
click at [1271, 498] on div "Example Dashboard" at bounding box center [1225, 441] width 366 height 180
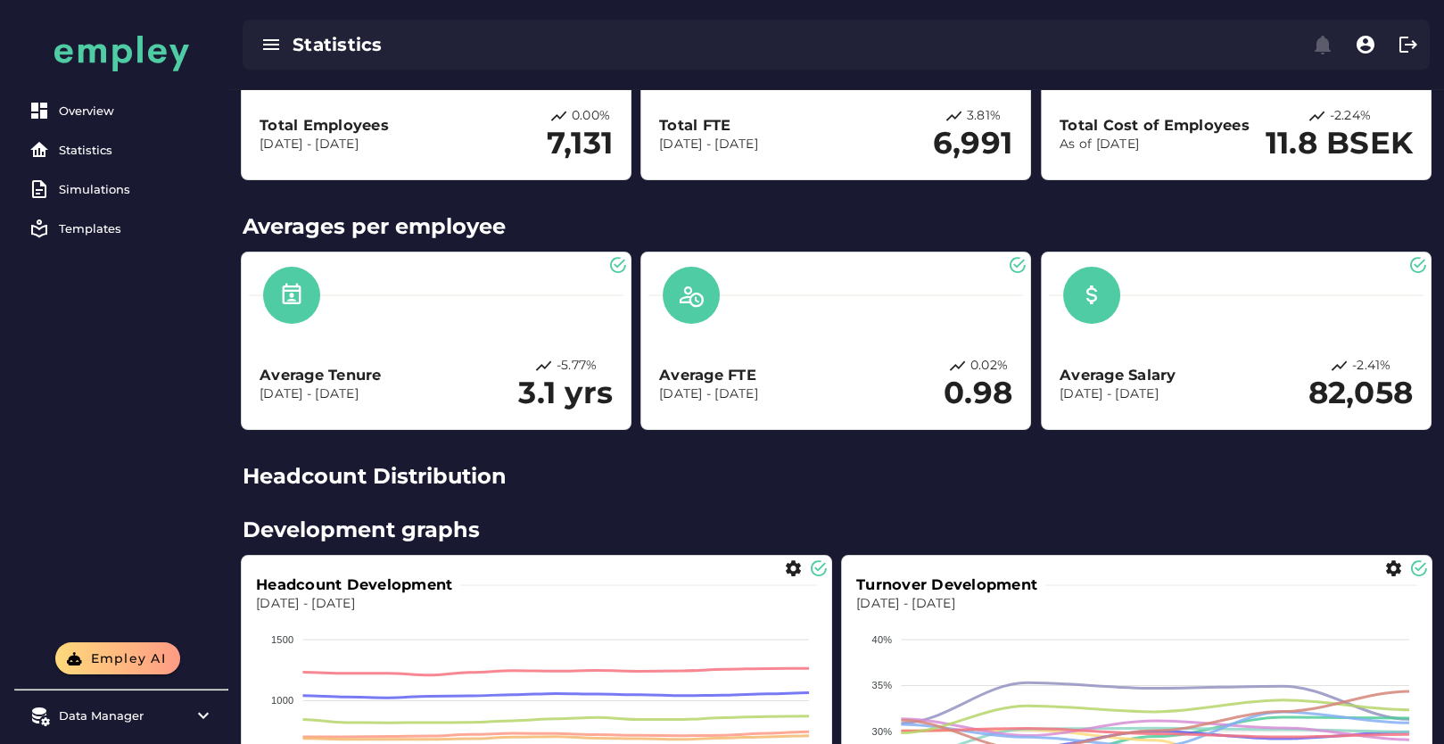
scroll to position [194, 0]
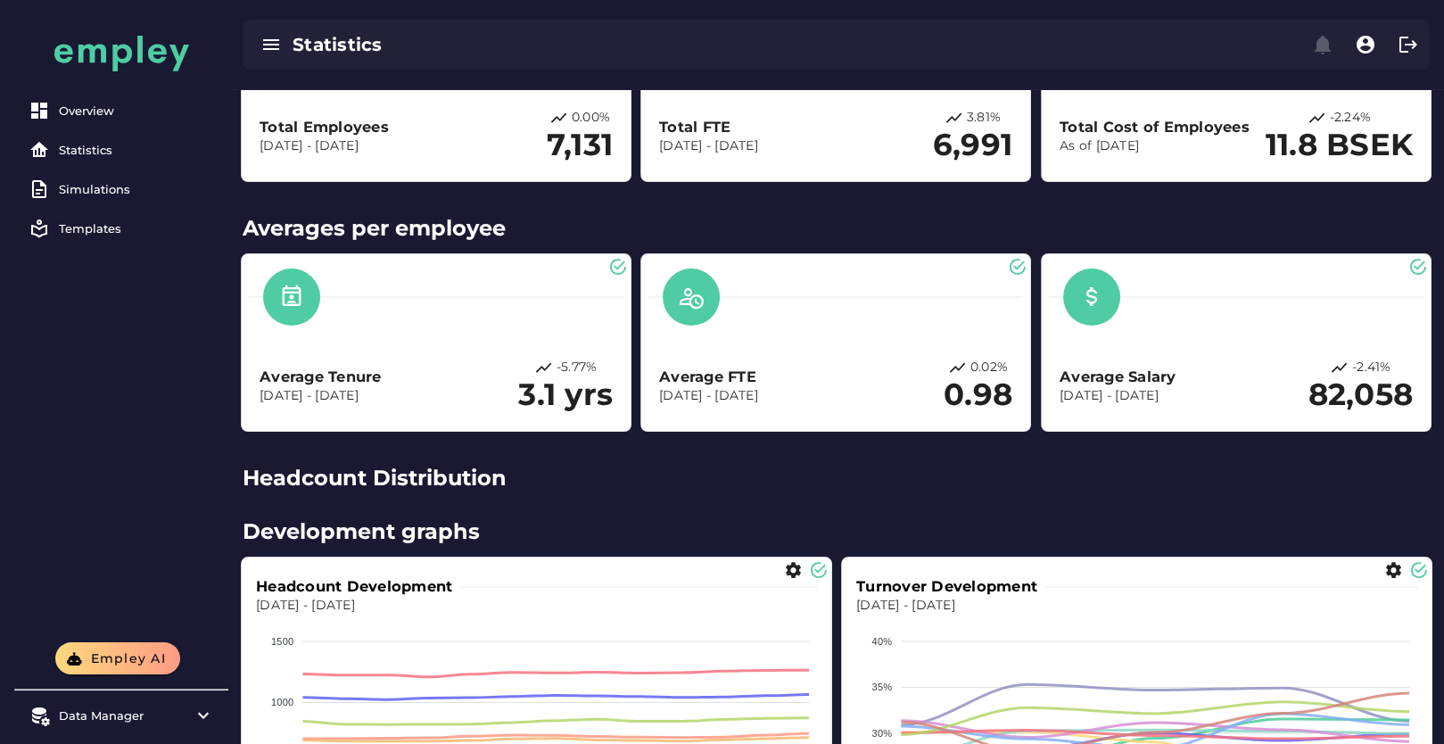
click at [421, 479] on h2 "Headcount Distribution" at bounding box center [836, 478] width 1187 height 32
click at [564, 468] on h2 "Headcount Distribution" at bounding box center [836, 478] width 1187 height 32
